Goal: Task Accomplishment & Management: Use online tool/utility

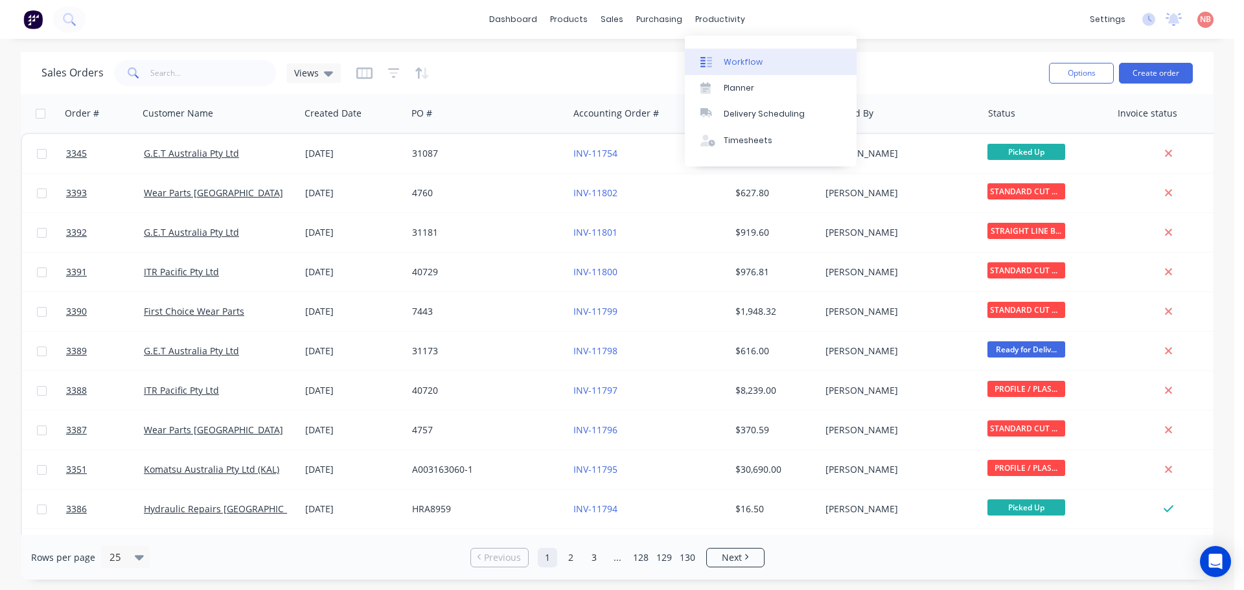
click at [734, 67] on div "Workflow" at bounding box center [743, 62] width 39 height 12
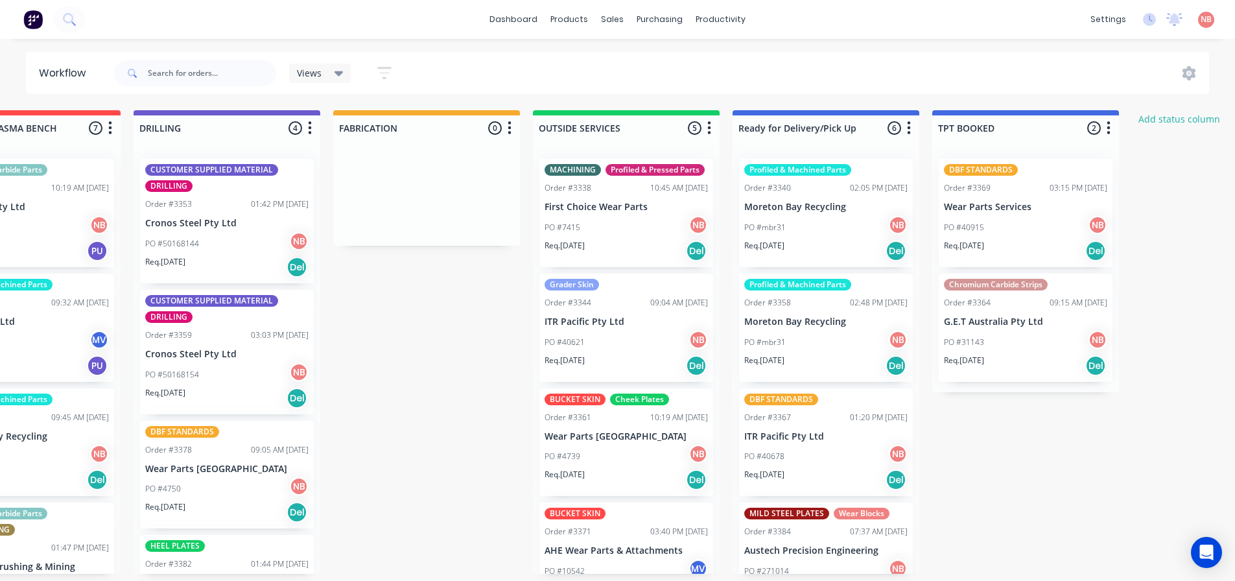
scroll to position [0, 698]
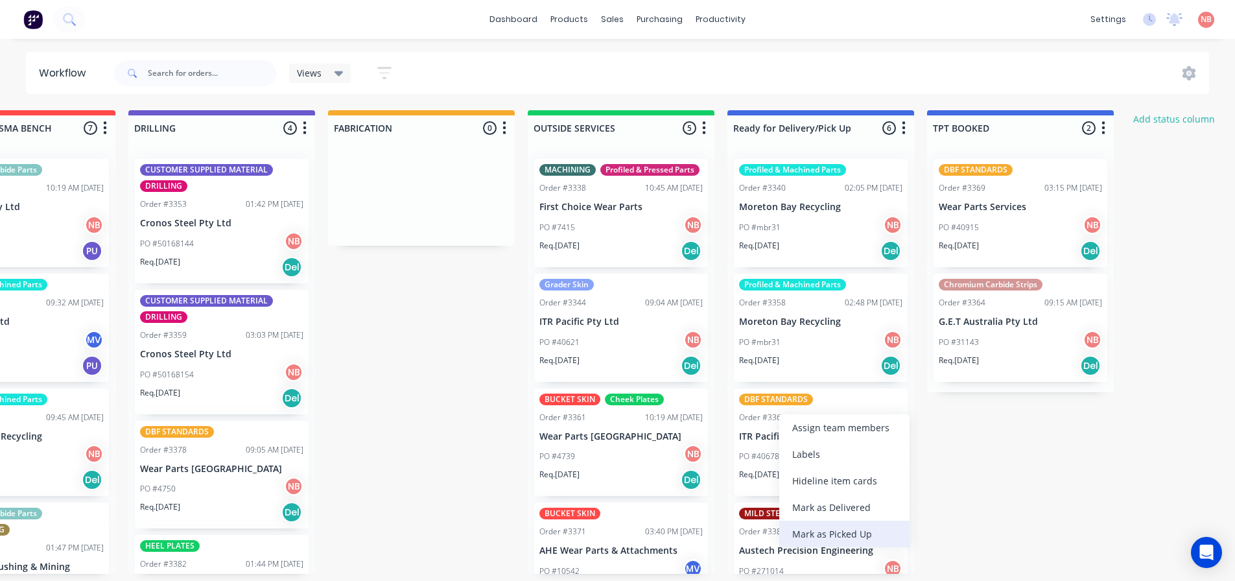
click at [804, 533] on div "Mark as Picked Up" at bounding box center [844, 533] width 130 height 27
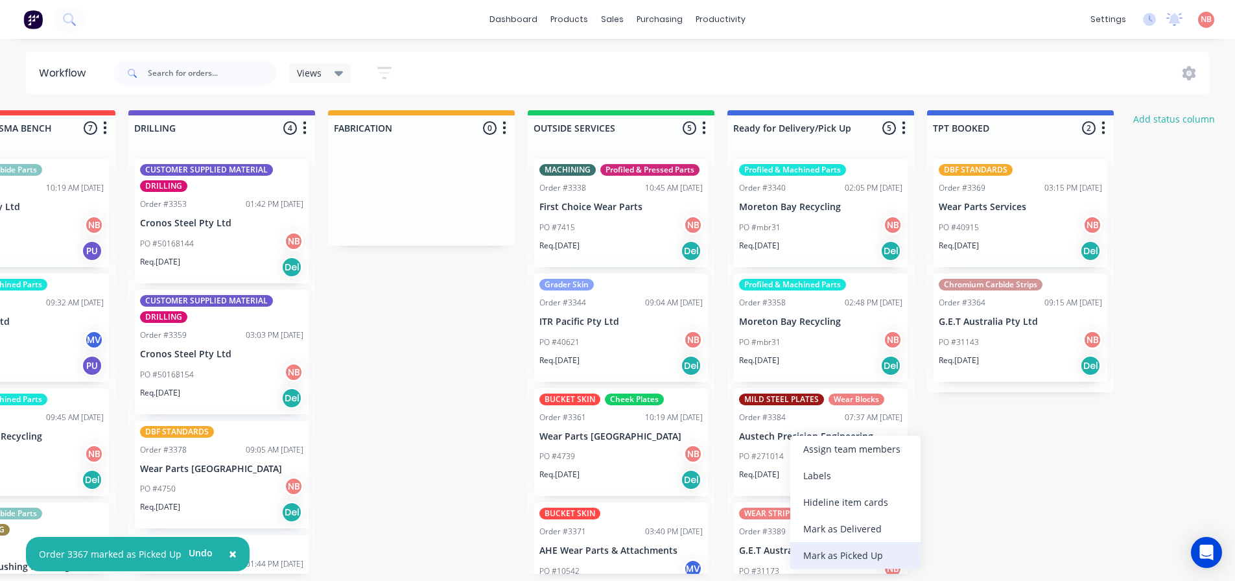
click at [807, 555] on div "Mark as Picked Up" at bounding box center [855, 555] width 130 height 27
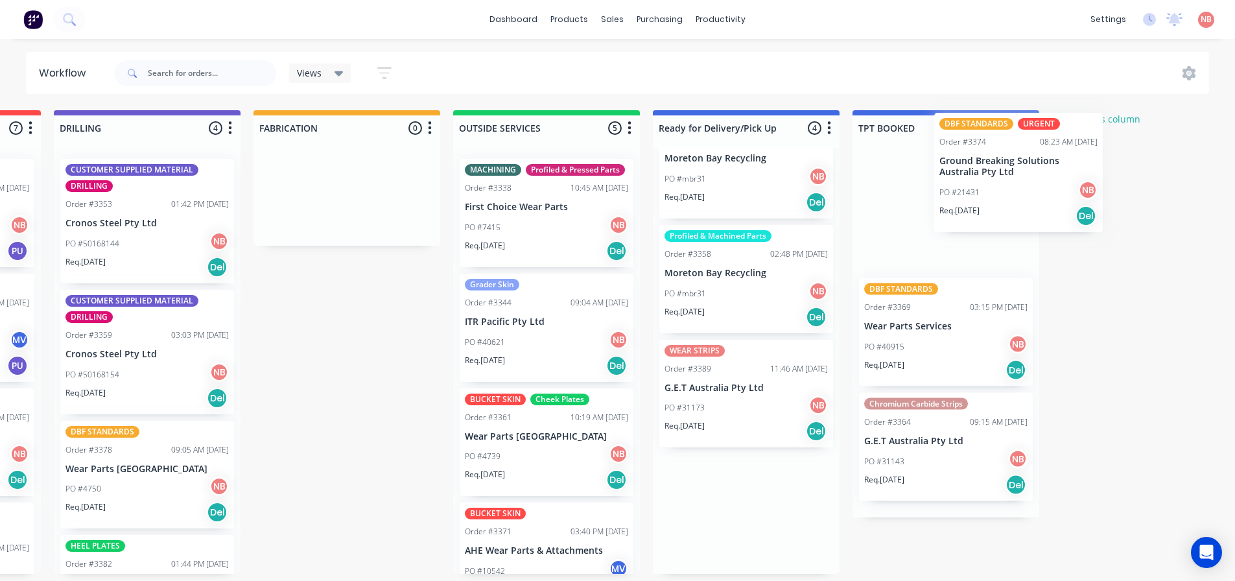
scroll to position [3, 778]
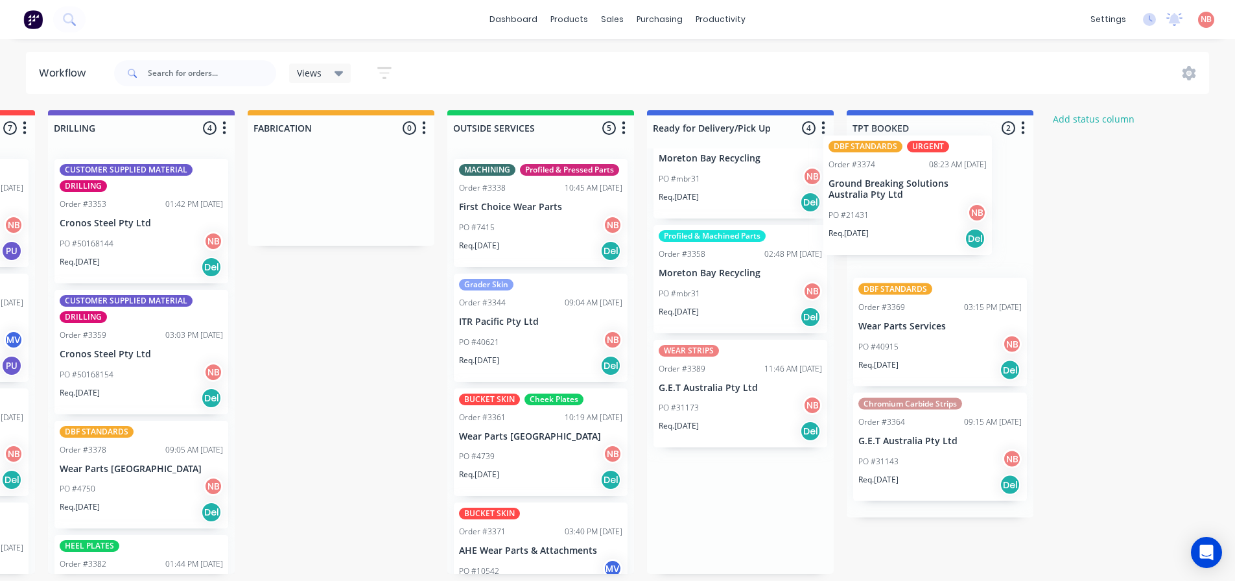
drag, startPoint x: 795, startPoint y: 472, endPoint x: 888, endPoint y: 154, distance: 330.8
click at [888, 154] on div "Submitted 0 Status colour #FF69B4 hex #FF69B4 Save Cancel Summaries Total order…" at bounding box center [292, 341] width 2161 height 463
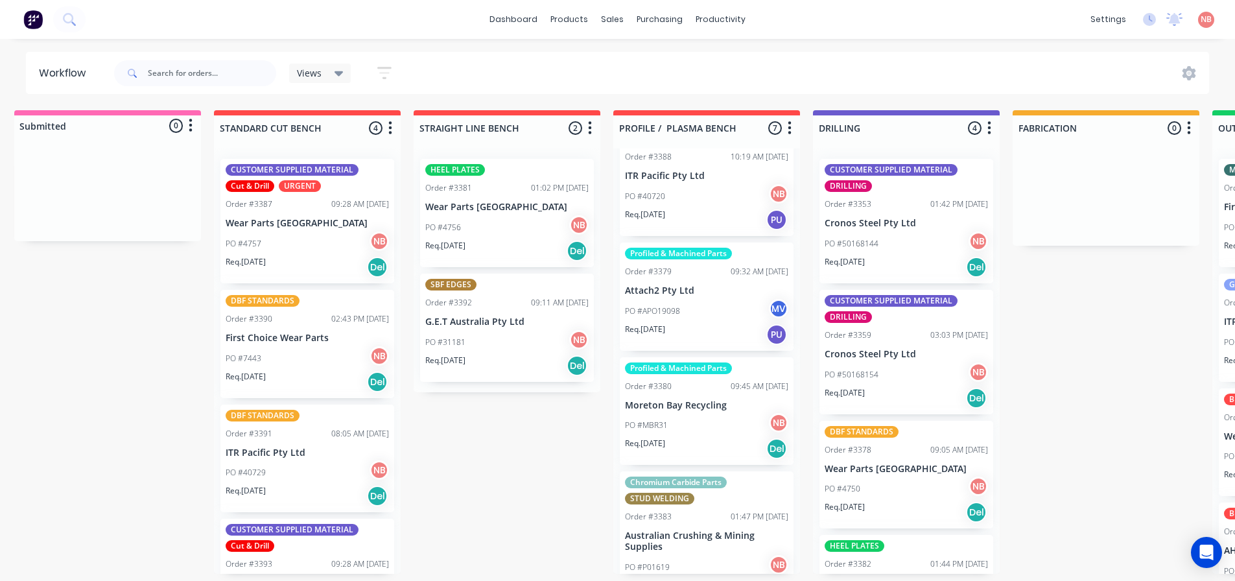
scroll to position [0, 0]
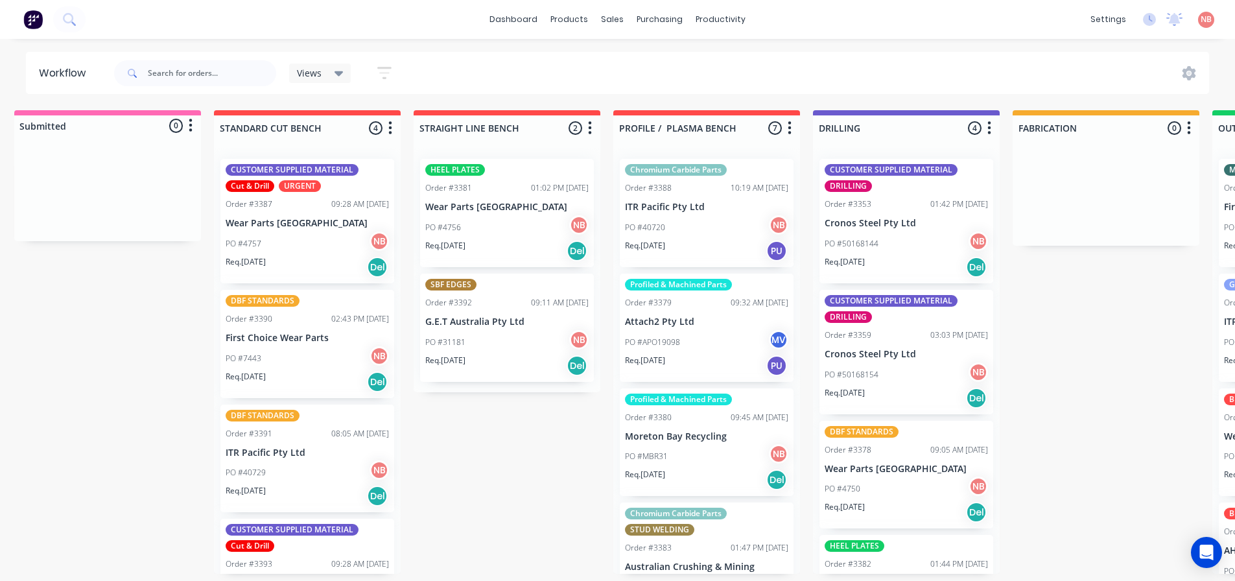
click at [686, 231] on div "PO #40720 NB" at bounding box center [706, 227] width 163 height 25
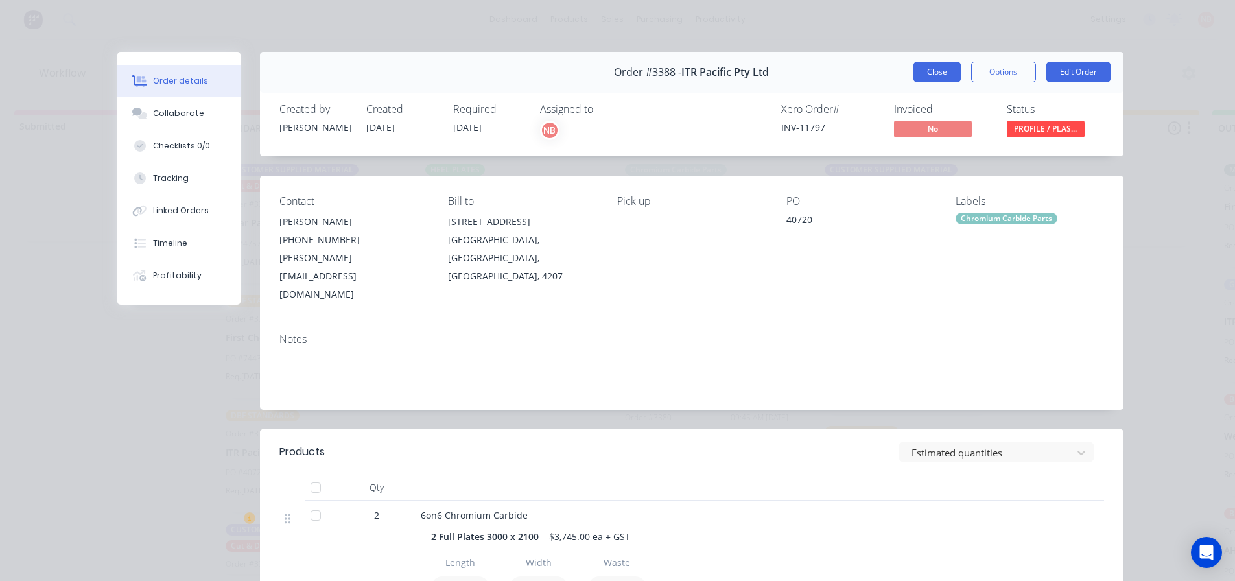
click at [916, 70] on button "Close" at bounding box center [936, 72] width 47 height 21
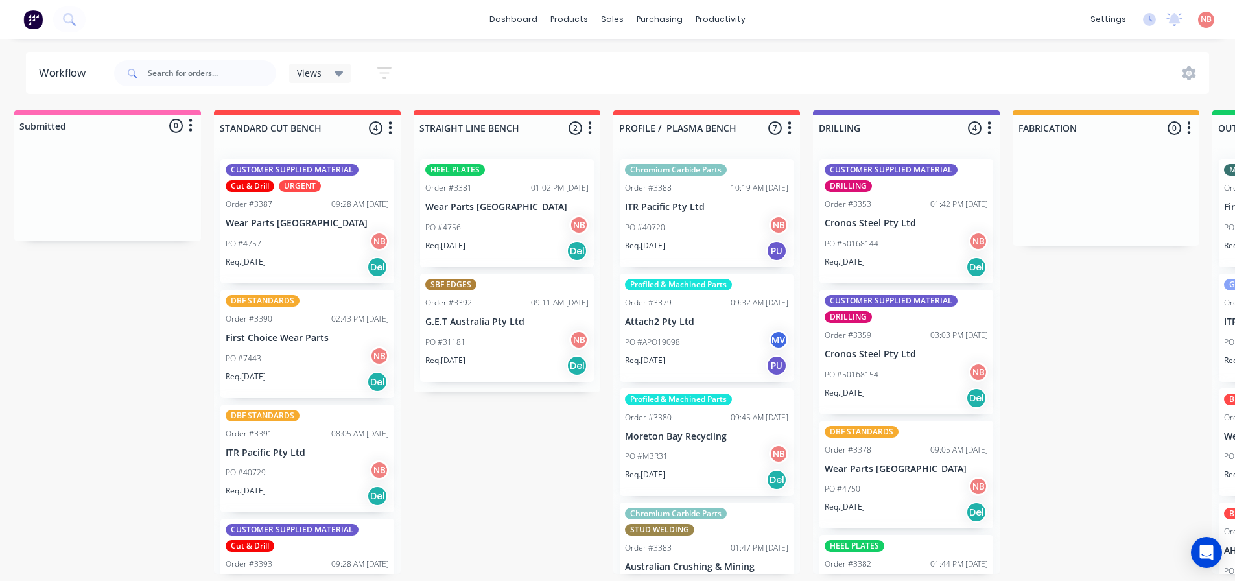
click at [296, 221] on p "Wear Parts [GEOGRAPHIC_DATA]" at bounding box center [307, 223] width 163 height 11
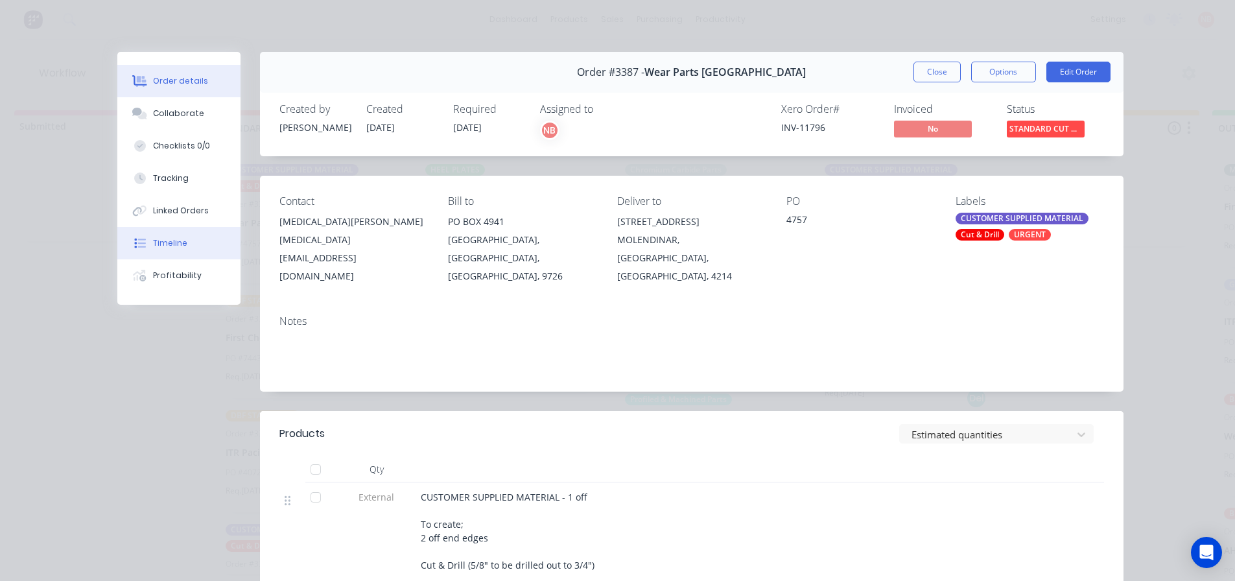
click at [168, 251] on button "Timeline" at bounding box center [178, 243] width 123 height 32
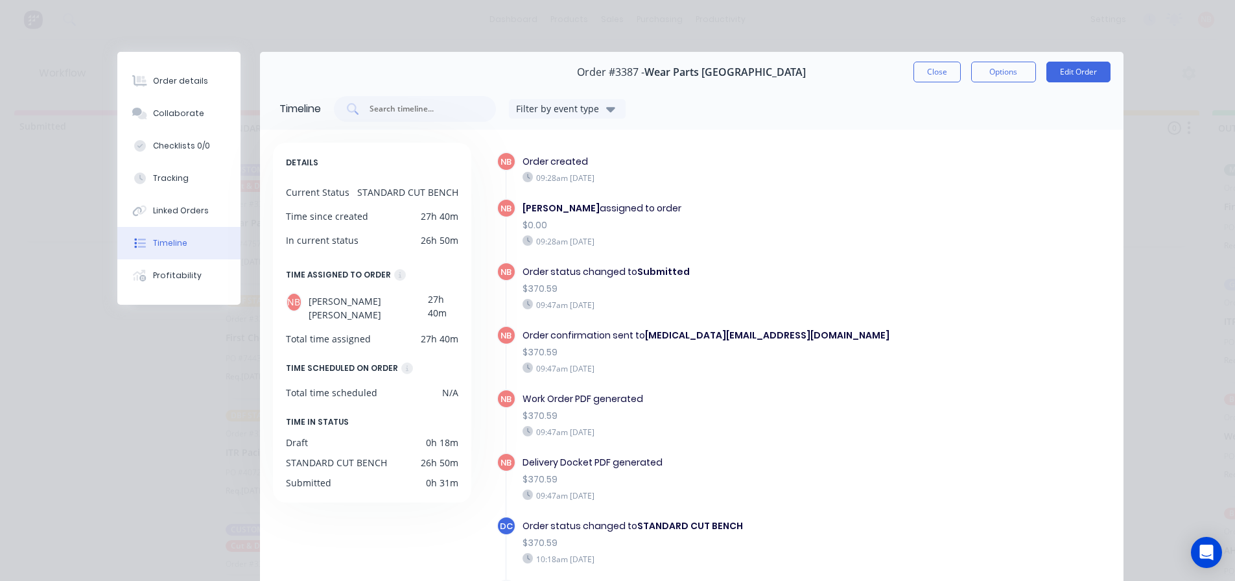
scroll to position [0, 14]
click at [163, 76] on div "Order details" at bounding box center [180, 81] width 55 height 12
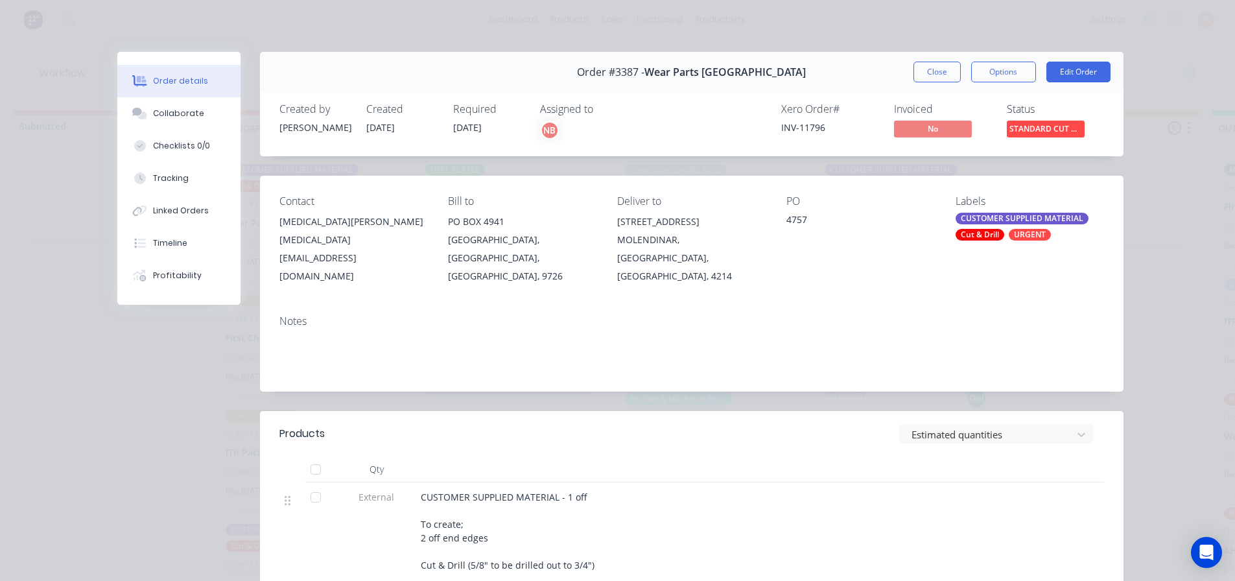
drag, startPoint x: 913, startPoint y: 73, endPoint x: 902, endPoint y: 80, distance: 12.8
click at [914, 73] on button "Close" at bounding box center [936, 72] width 47 height 21
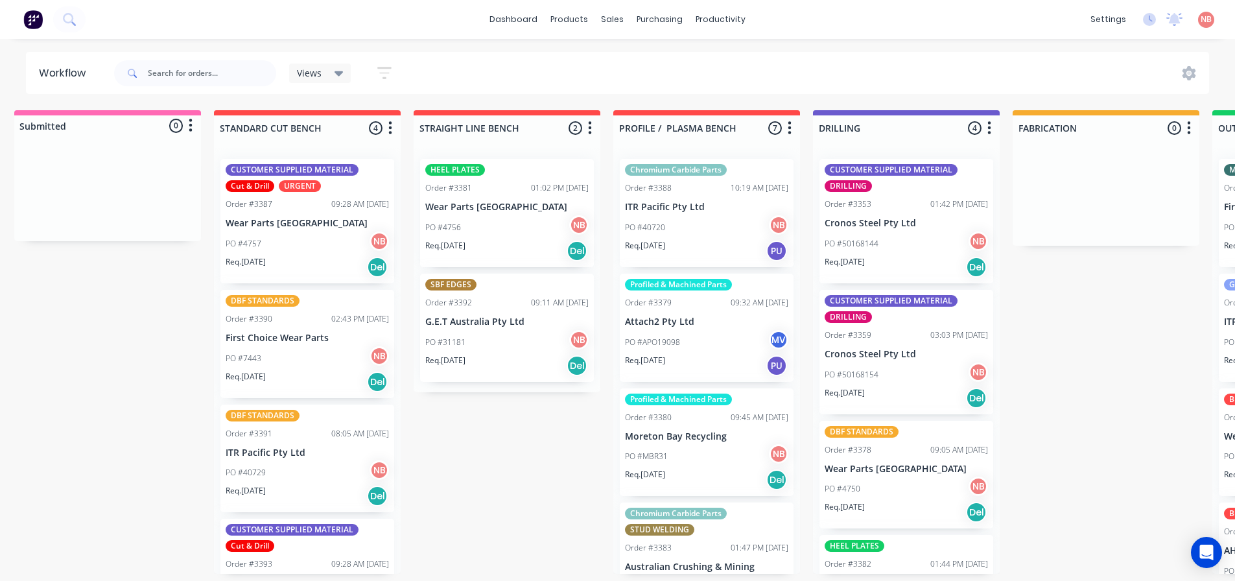
scroll to position [0, 13]
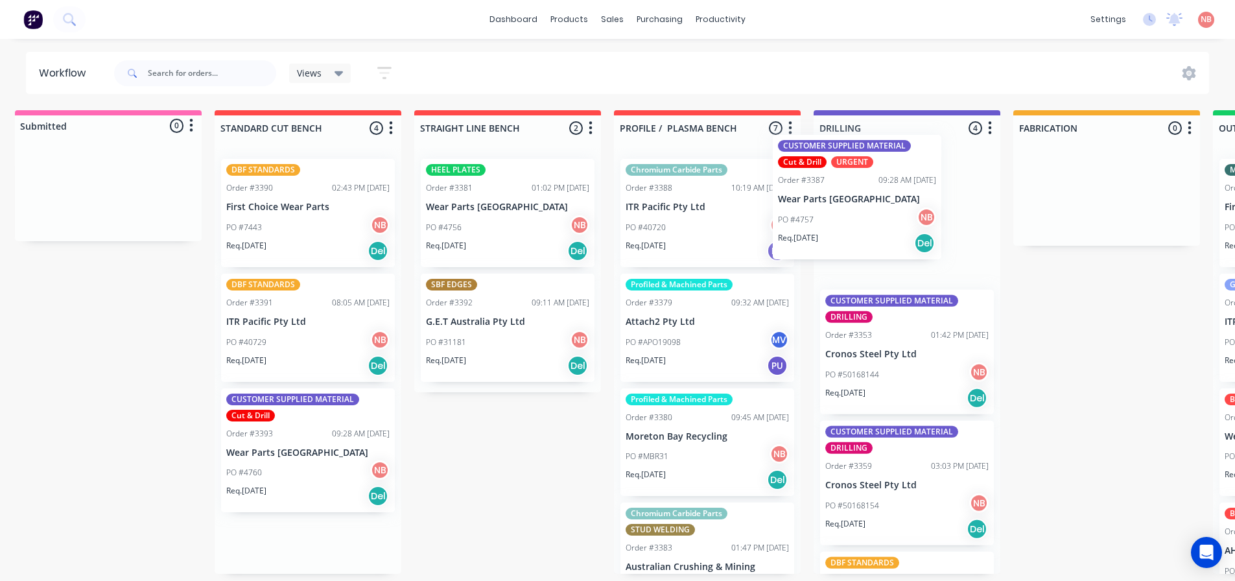
drag, startPoint x: 299, startPoint y: 211, endPoint x: 858, endPoint y: 187, distance: 559.8
click at [858, 187] on div "Submitted 0 Status colour #FF69B4 hex #FF69B4 Save Cancel Summaries Total order…" at bounding box center [1057, 341] width 2161 height 463
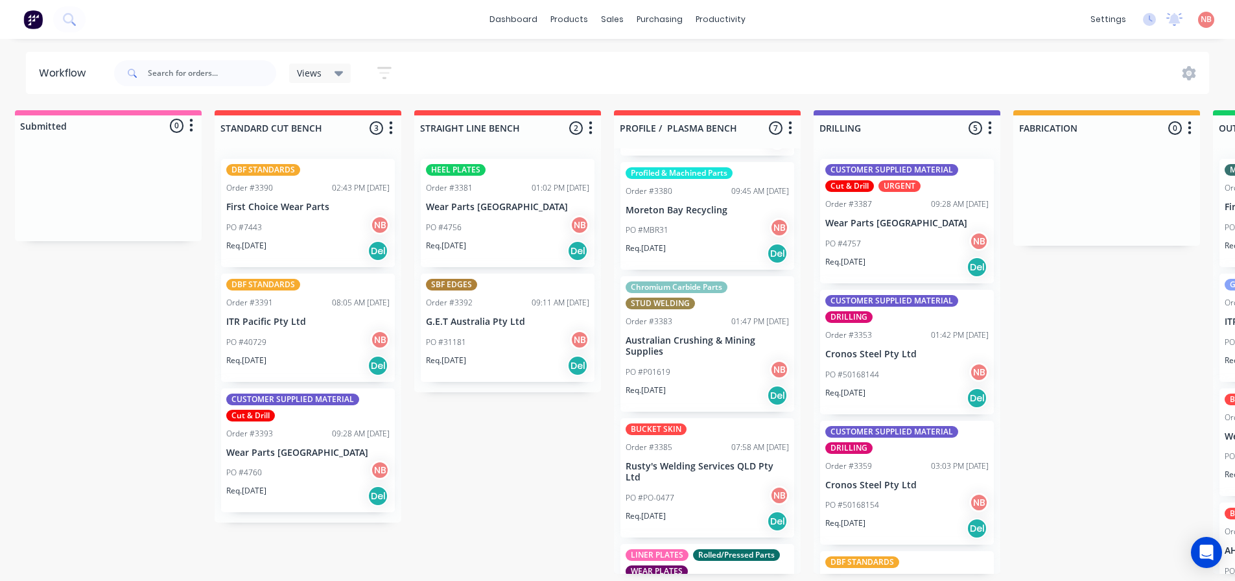
scroll to position [259, 0]
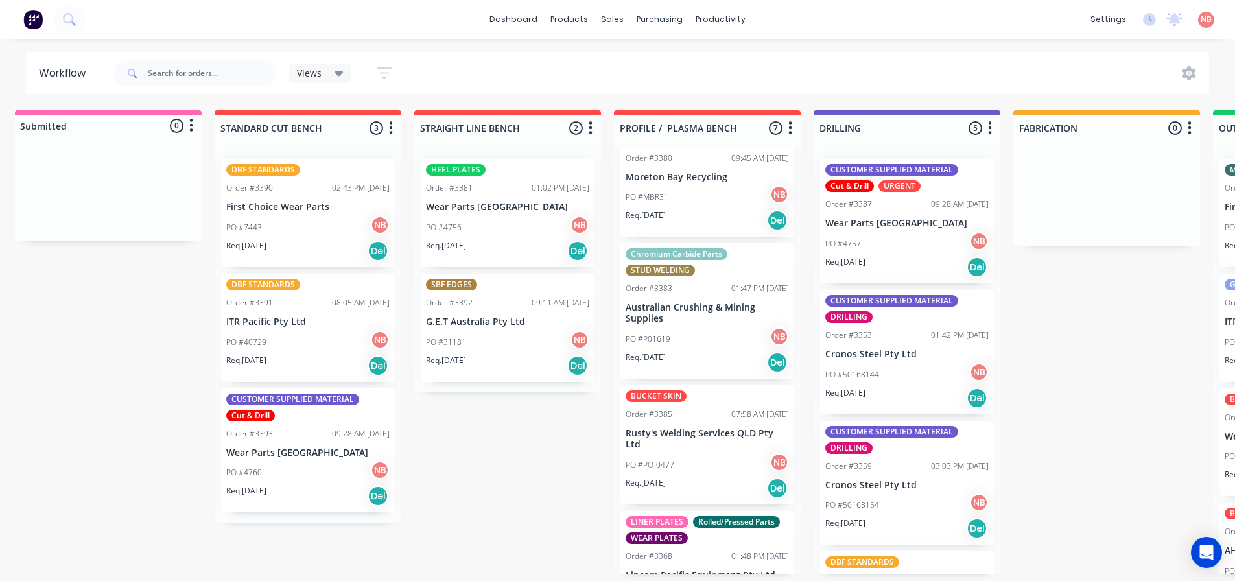
click at [712, 334] on div "PO #P01619 NB" at bounding box center [706, 339] width 163 height 25
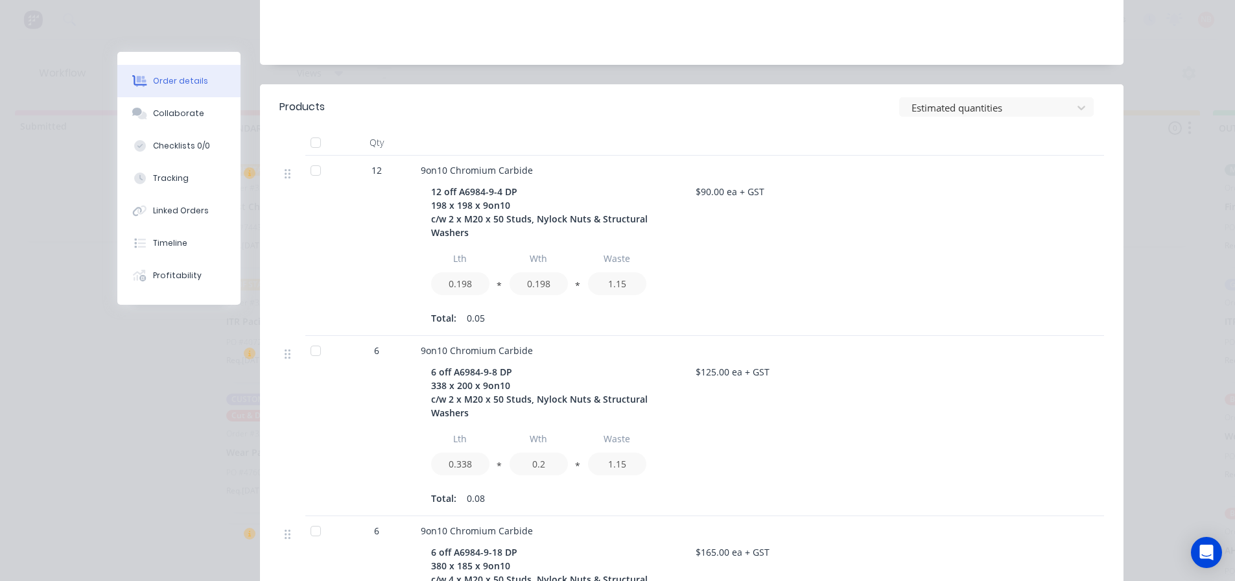
scroll to position [0, 0]
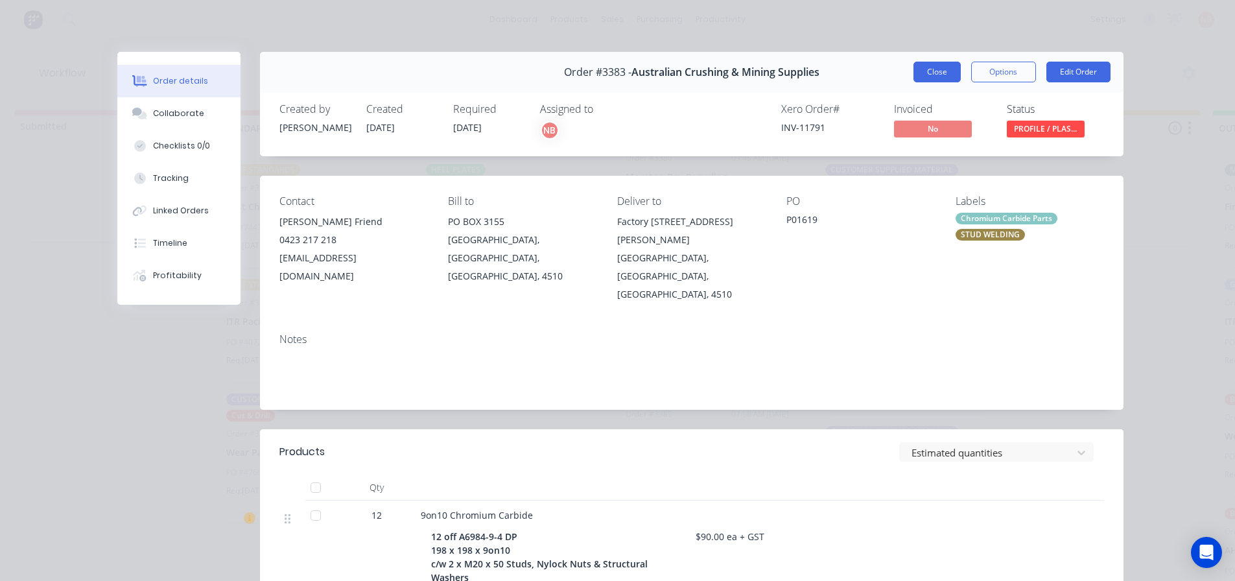
click at [933, 75] on button "Close" at bounding box center [936, 72] width 47 height 21
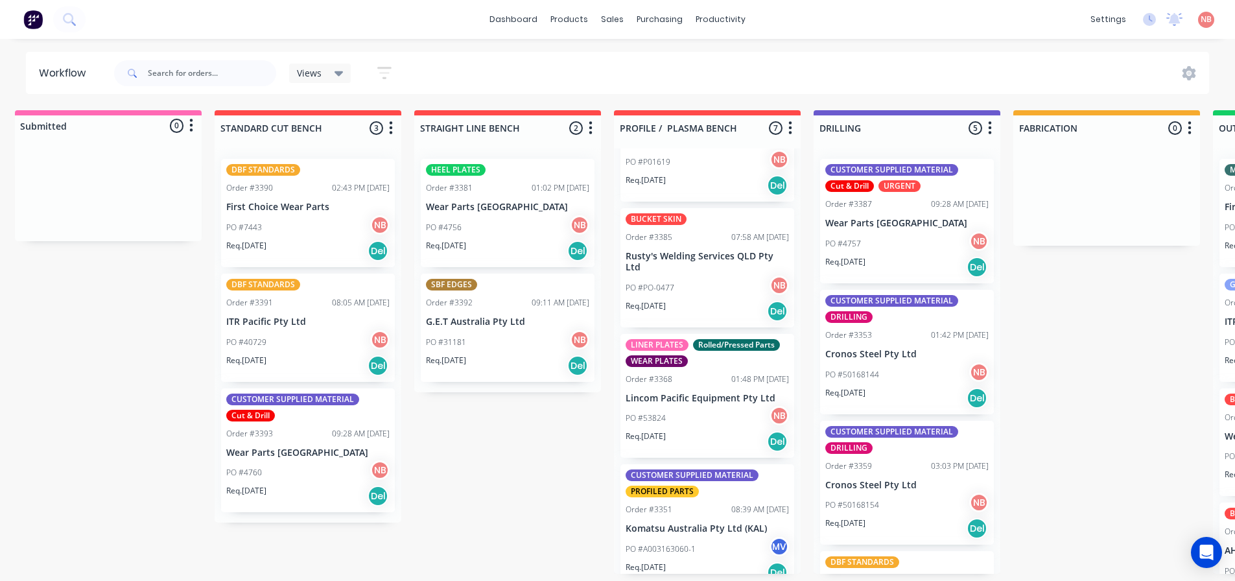
scroll to position [452, 0]
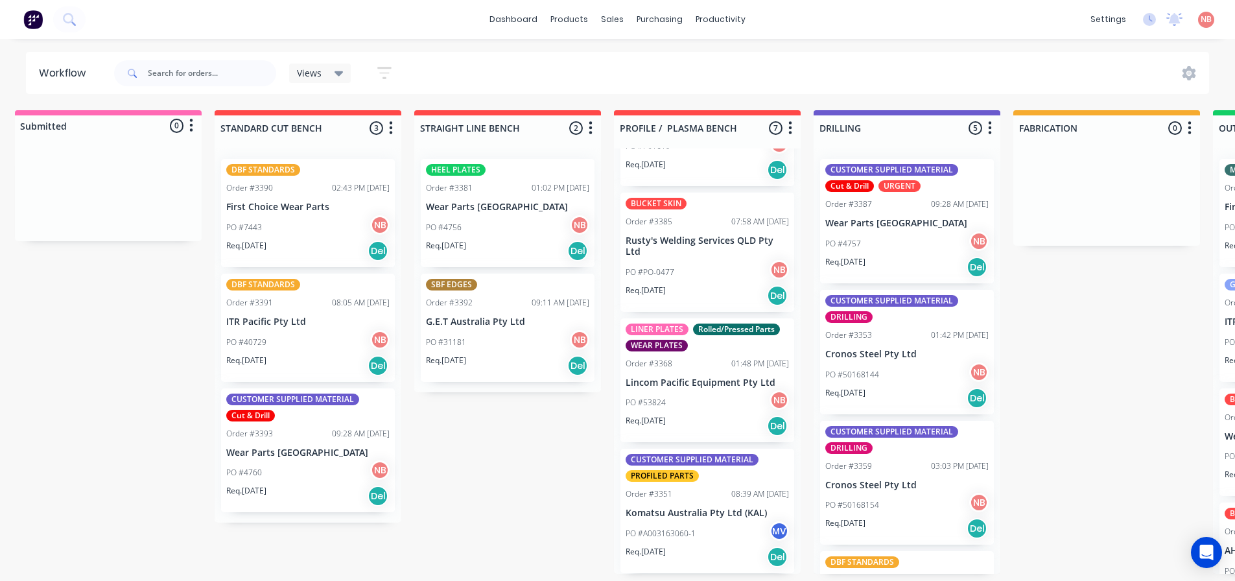
click at [680, 406] on div "PO #53824 NB" at bounding box center [706, 402] width 163 height 25
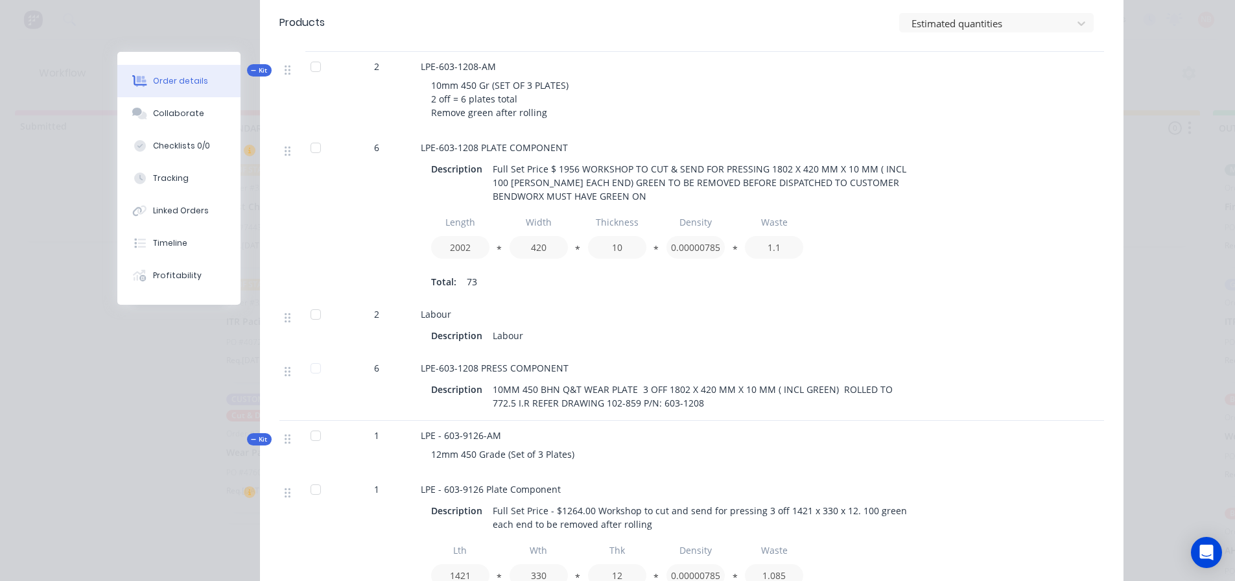
scroll to position [0, 0]
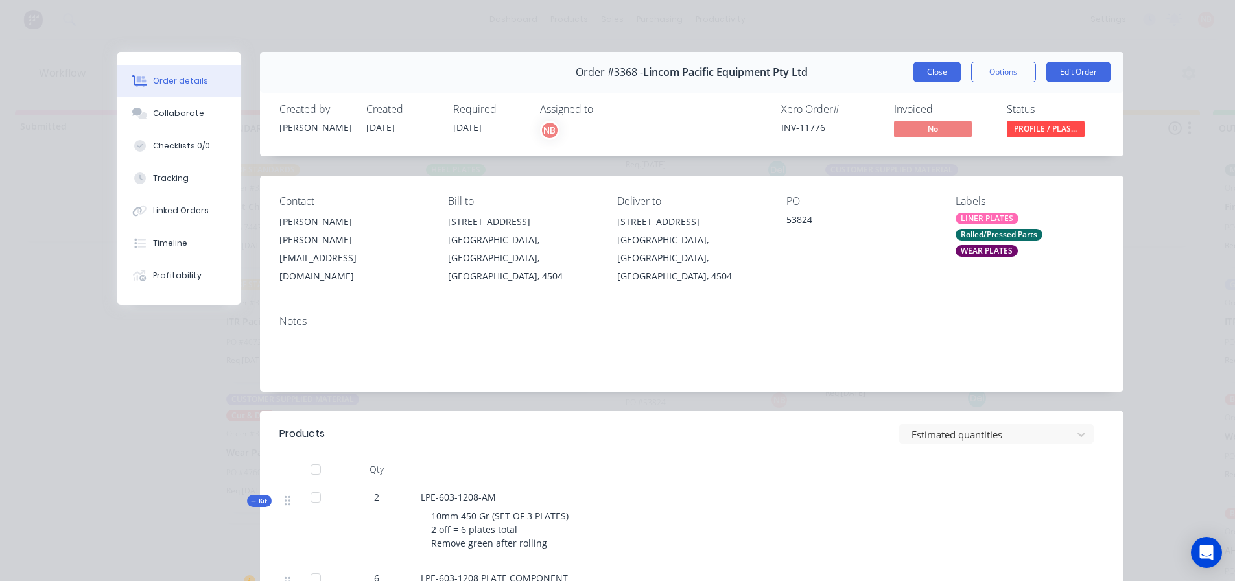
click at [931, 70] on button "Close" at bounding box center [936, 72] width 47 height 21
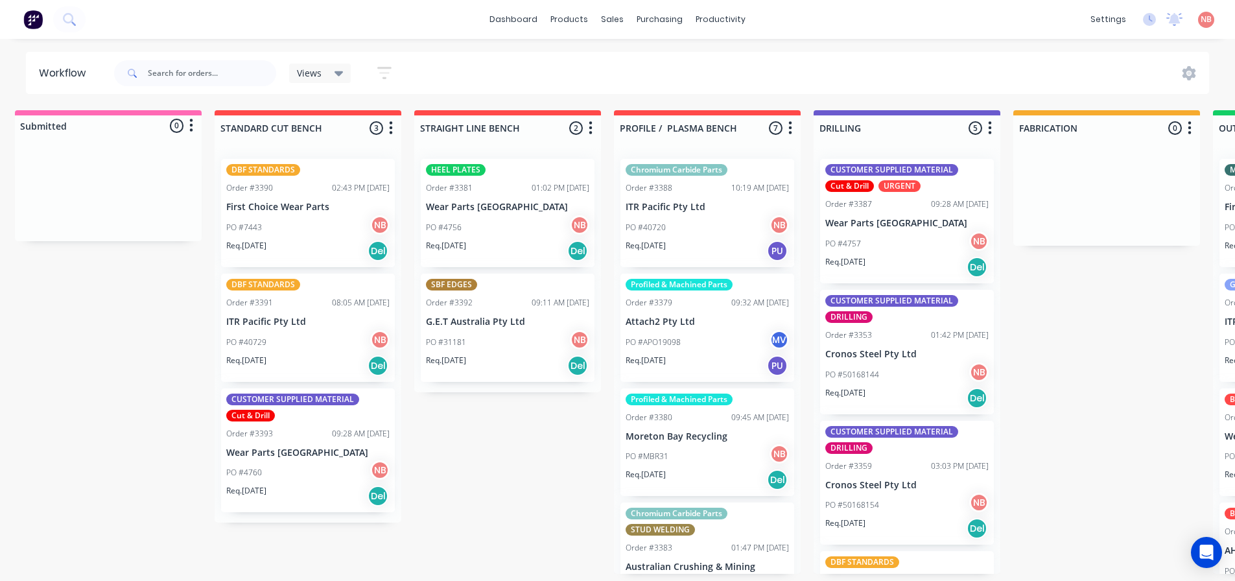
click at [702, 350] on div "PO #APO19098 MV" at bounding box center [706, 342] width 163 height 25
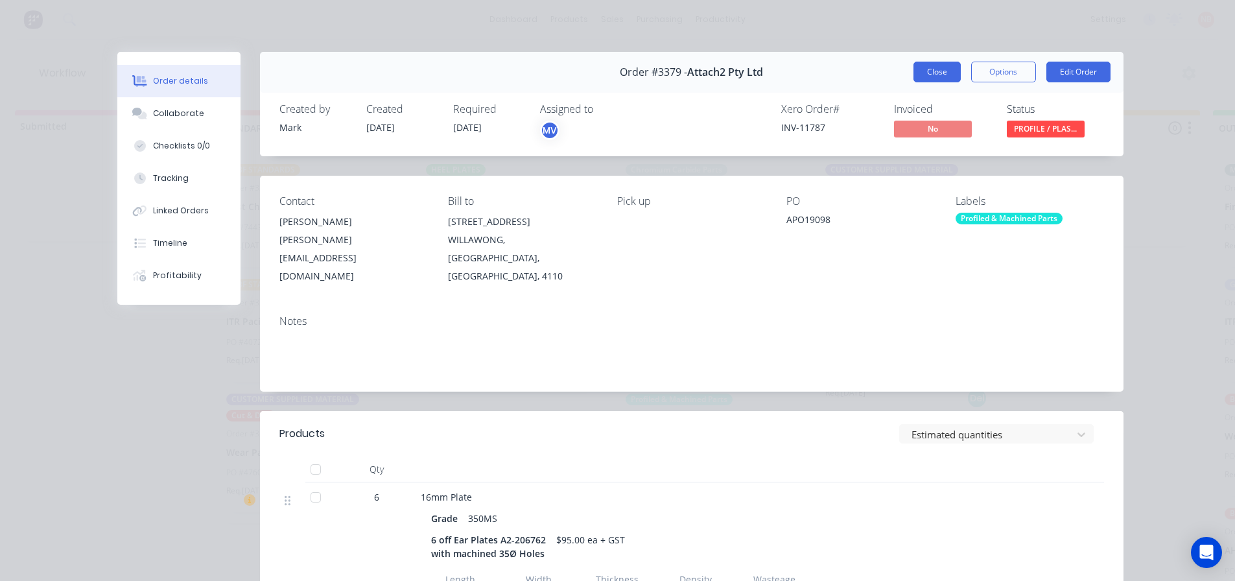
click at [913, 70] on button "Close" at bounding box center [936, 72] width 47 height 21
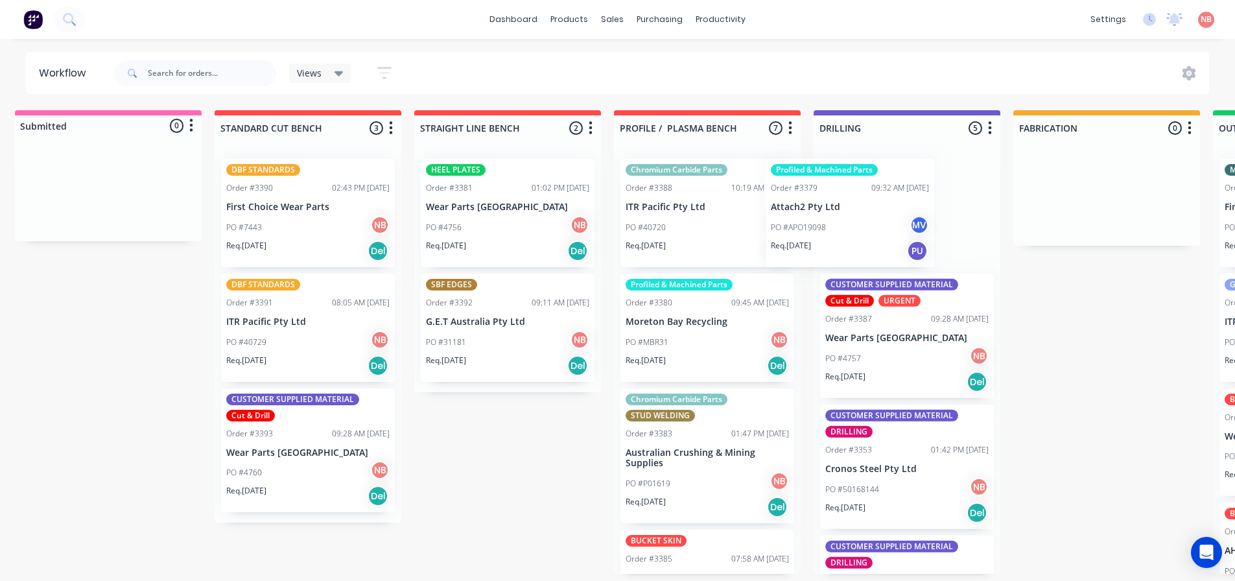
drag, startPoint x: 690, startPoint y: 349, endPoint x: 846, endPoint y: 224, distance: 201.0
click at [846, 224] on div "Submitted 0 Status colour #FF69B4 hex #FF69B4 Save Cancel Summaries Total order…" at bounding box center [1057, 341] width 2161 height 463
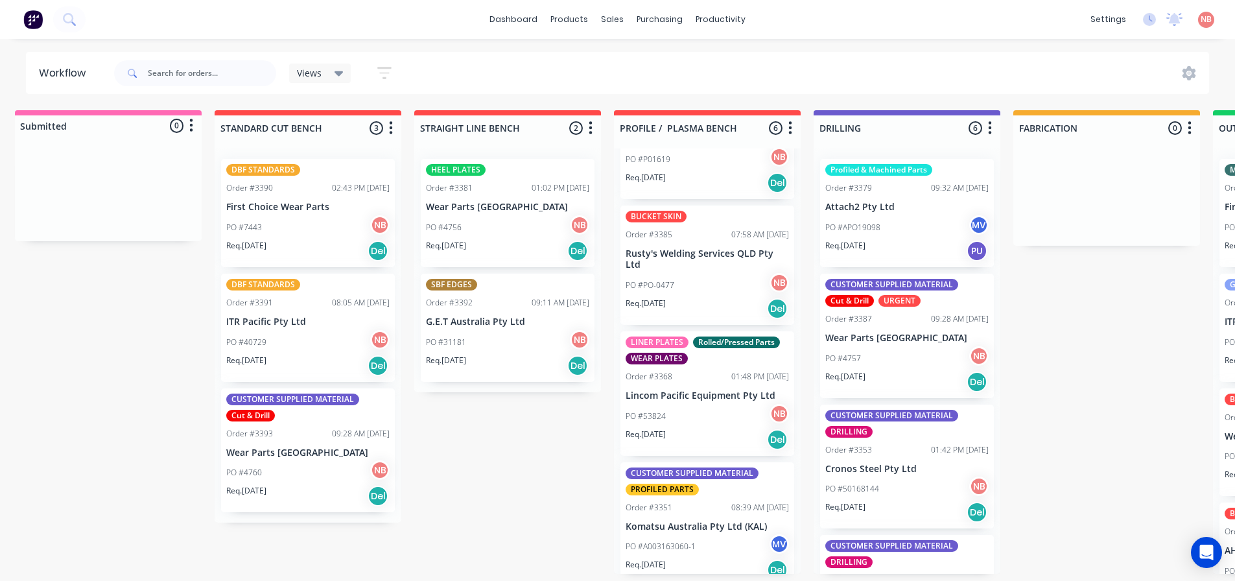
scroll to position [337, 0]
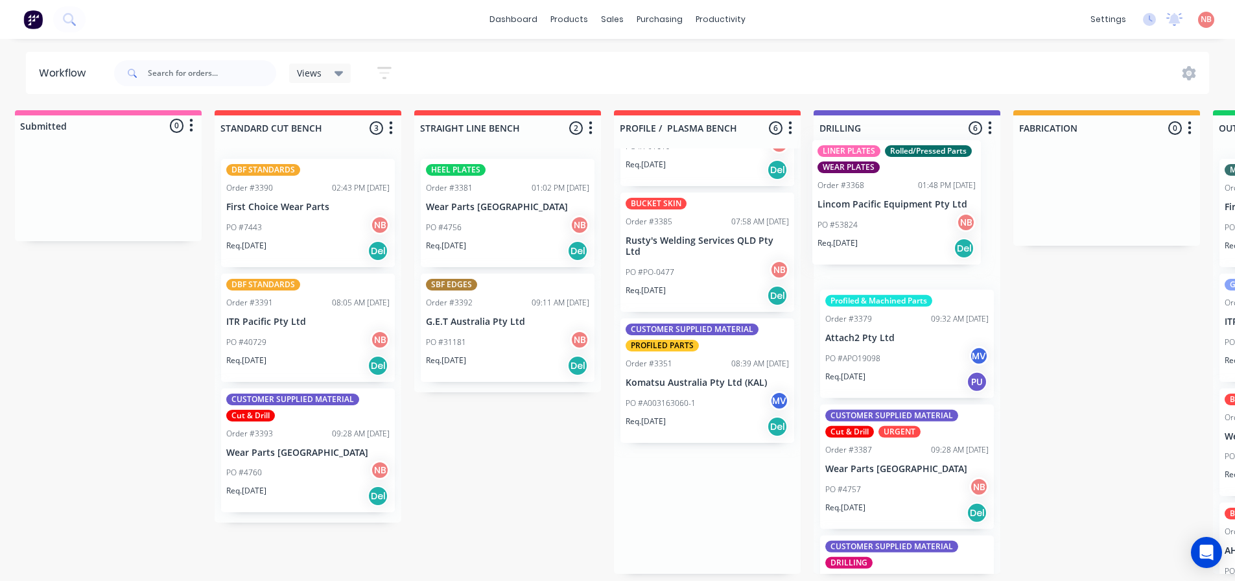
drag, startPoint x: 675, startPoint y: 386, endPoint x: 871, endPoint y: 204, distance: 267.4
click at [871, 204] on div "Submitted 0 Status colour #FF69B4 hex #FF69B4 Save Cancel Summaries Total order…" at bounding box center [1057, 341] width 2161 height 463
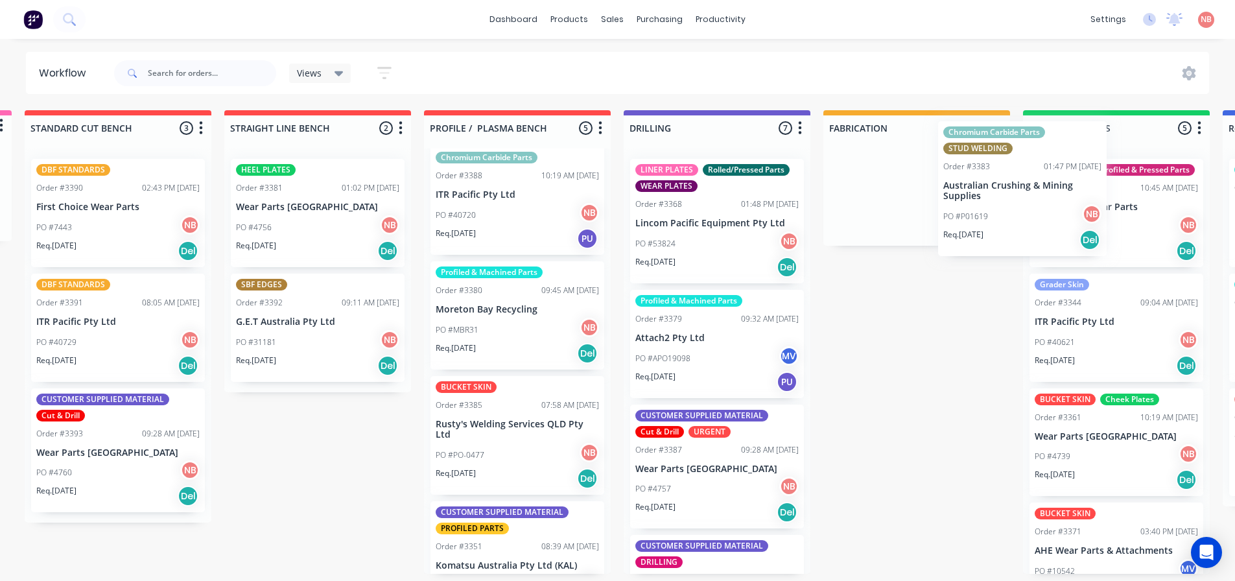
scroll to position [1, 210]
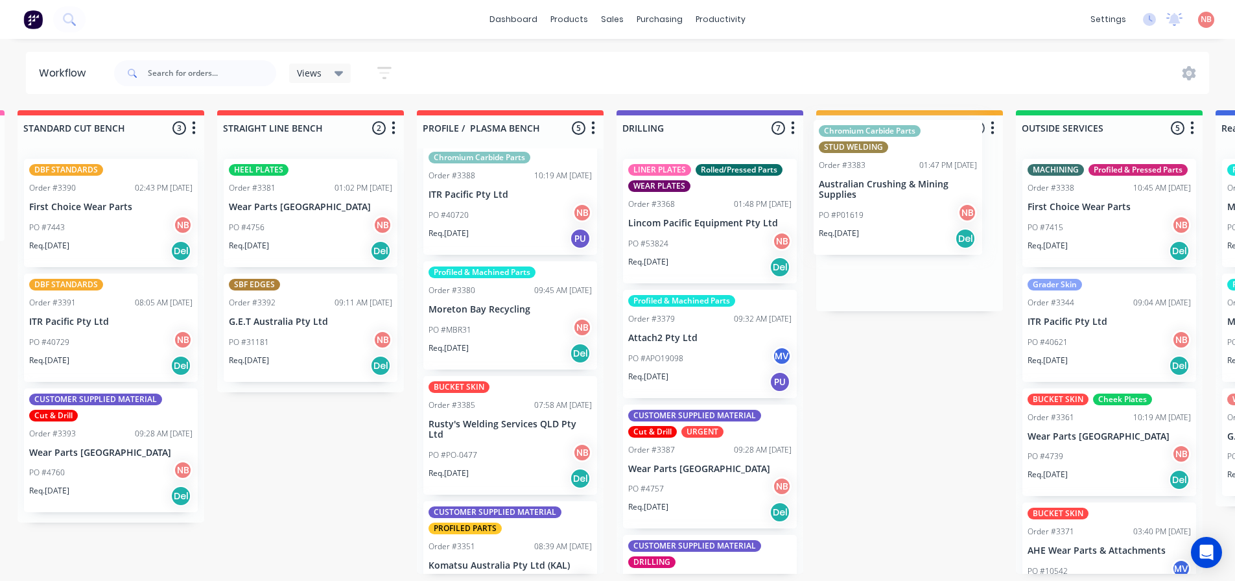
drag, startPoint x: 658, startPoint y: 417, endPoint x: 855, endPoint y: 158, distance: 326.0
click at [855, 158] on div "Submitted 0 Status colour #FF69B4 hex #FF69B4 Save Cancel Summaries Total order…" at bounding box center [860, 341] width 2161 height 463
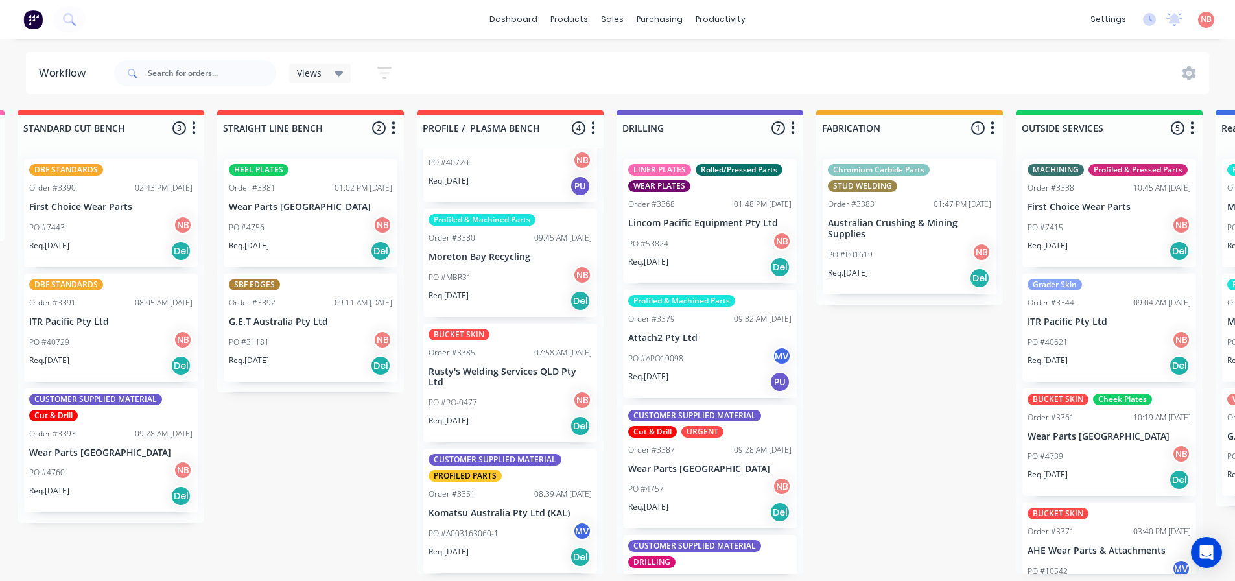
scroll to position [0, 0]
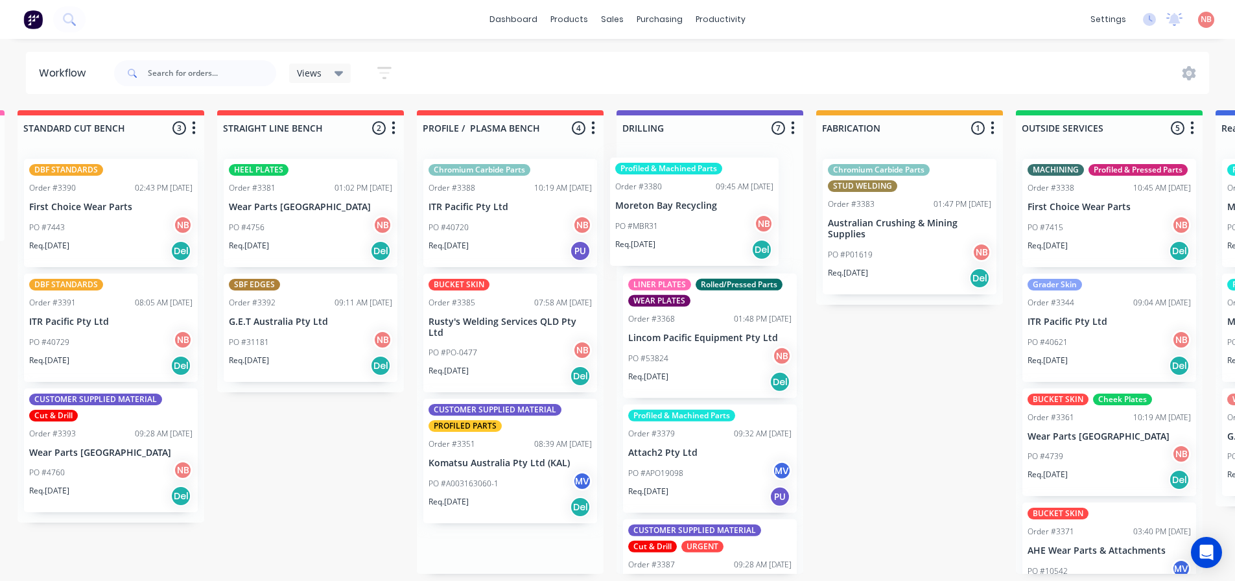
drag, startPoint x: 492, startPoint y: 326, endPoint x: 680, endPoint y: 207, distance: 222.8
click at [680, 207] on div "Submitted 0 Status colour #FF69B4 hex #FF69B4 Save Cancel Summaries Total order…" at bounding box center [860, 341] width 2161 height 463
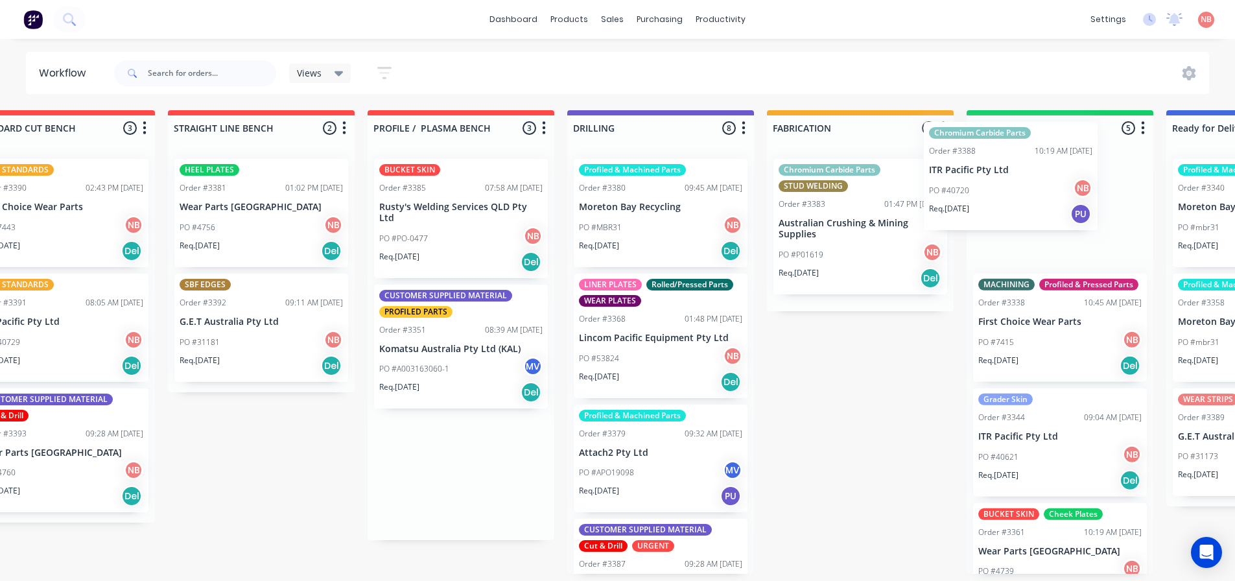
scroll to position [1, 286]
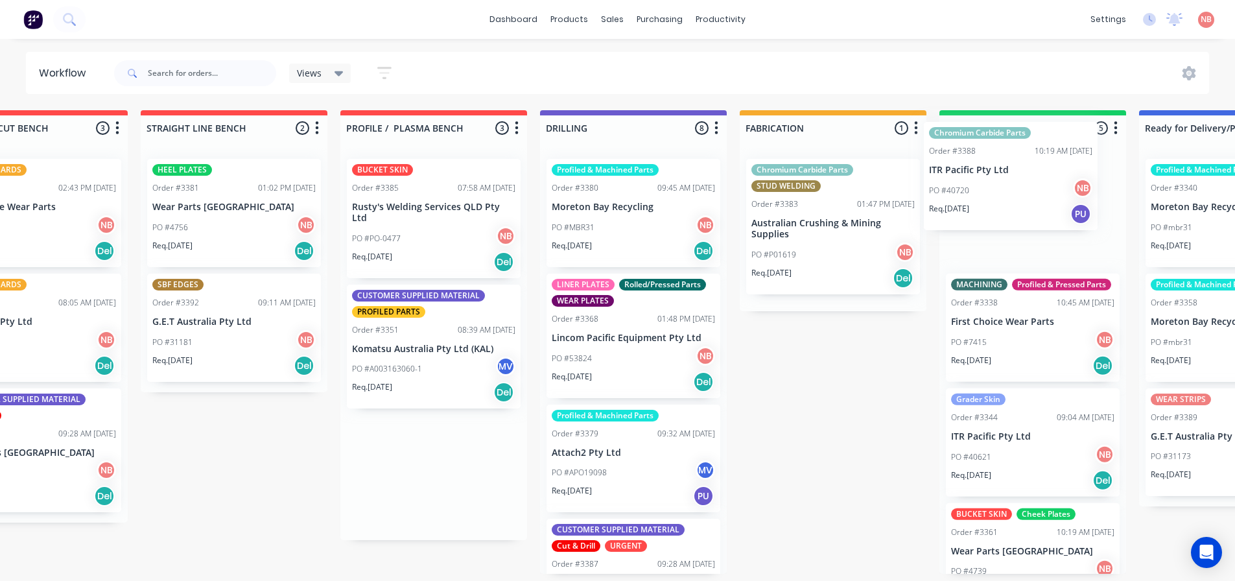
drag, startPoint x: 518, startPoint y: 196, endPoint x: 1047, endPoint y: 166, distance: 530.3
click at [1047, 166] on div "Submitted 0 Status colour #FF69B4 hex #FF69B4 Save Cancel Summaries Total order…" at bounding box center [784, 341] width 2161 height 463
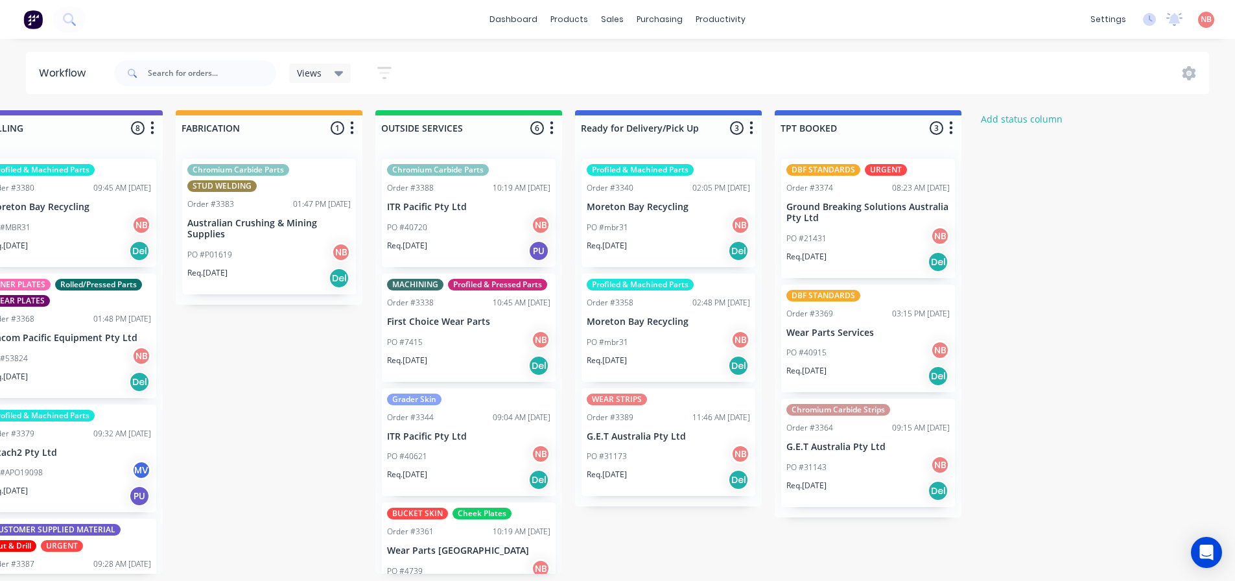
scroll to position [3, 853]
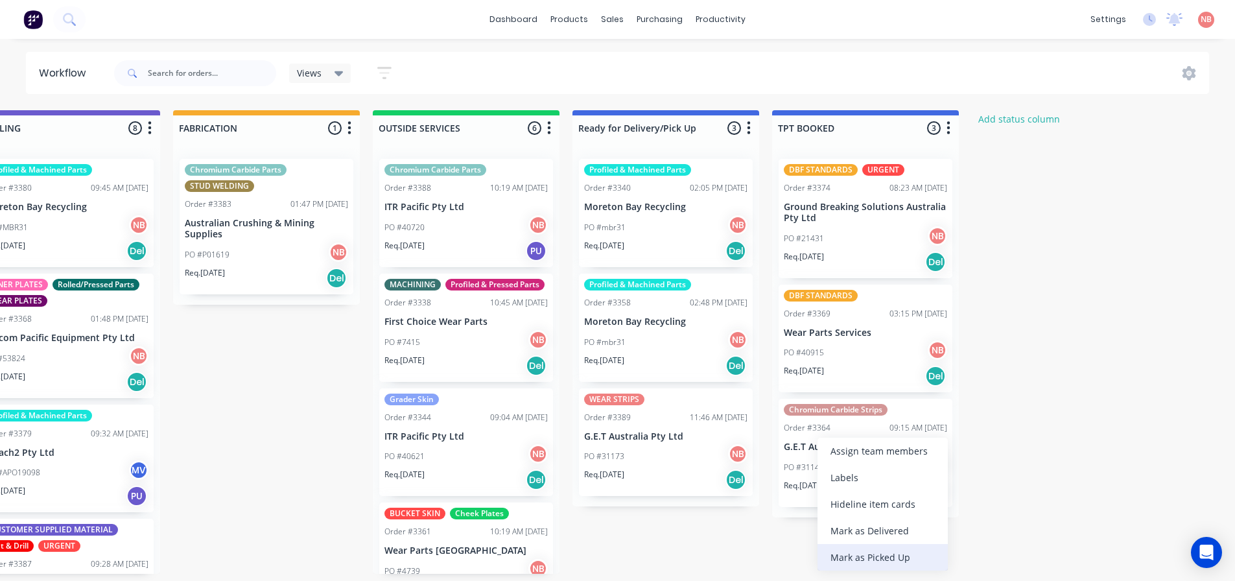
click at [839, 552] on div "Mark as Picked Up" at bounding box center [882, 557] width 130 height 27
